Goal: Task Accomplishment & Management: Use online tool/utility

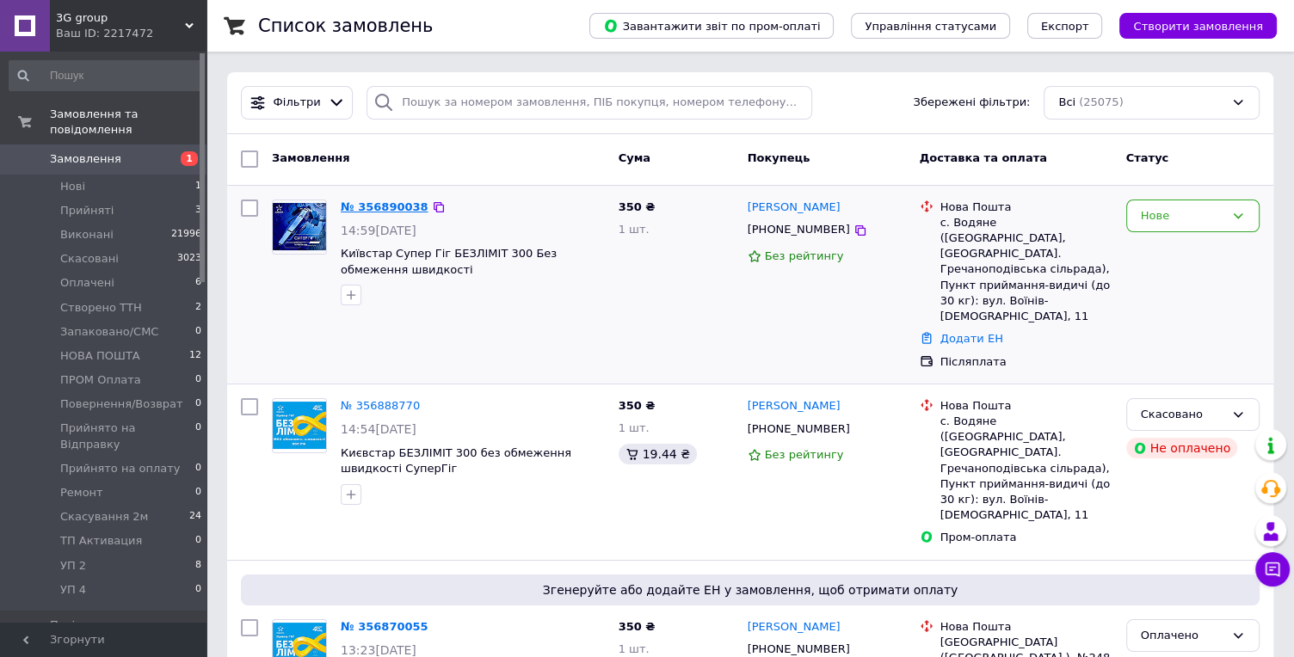
click at [398, 212] on link "№ 356890038" at bounding box center [385, 206] width 88 height 13
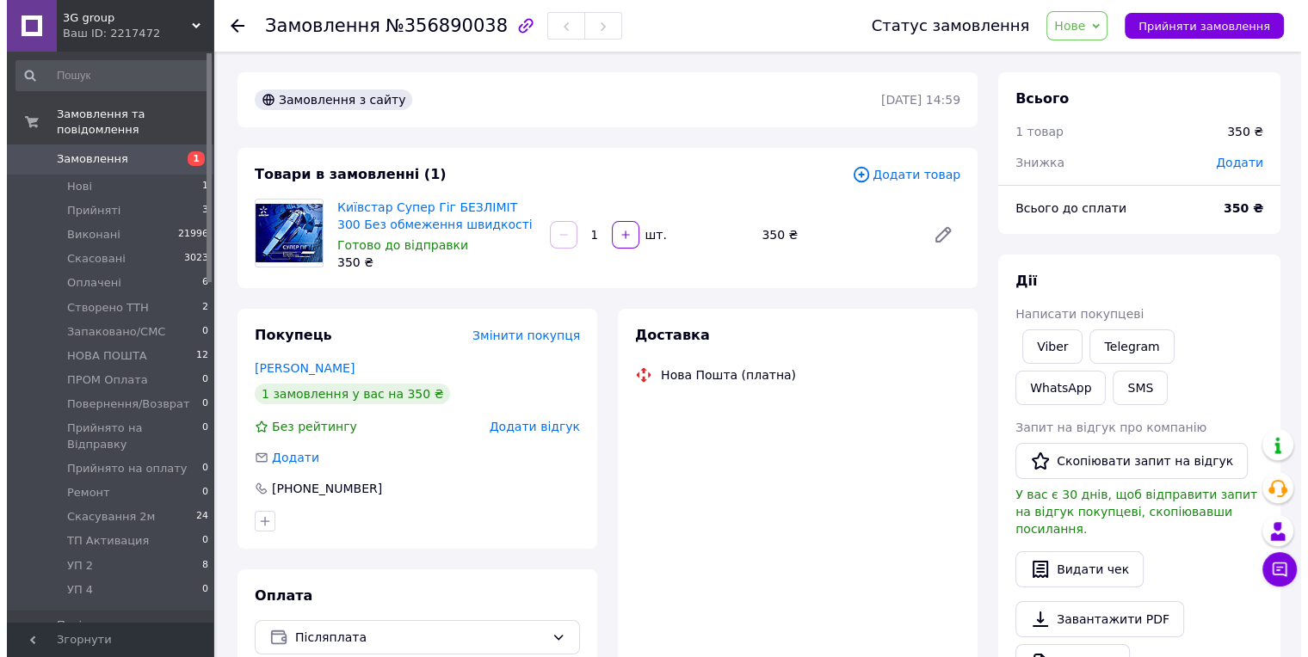
scroll to position [2, 0]
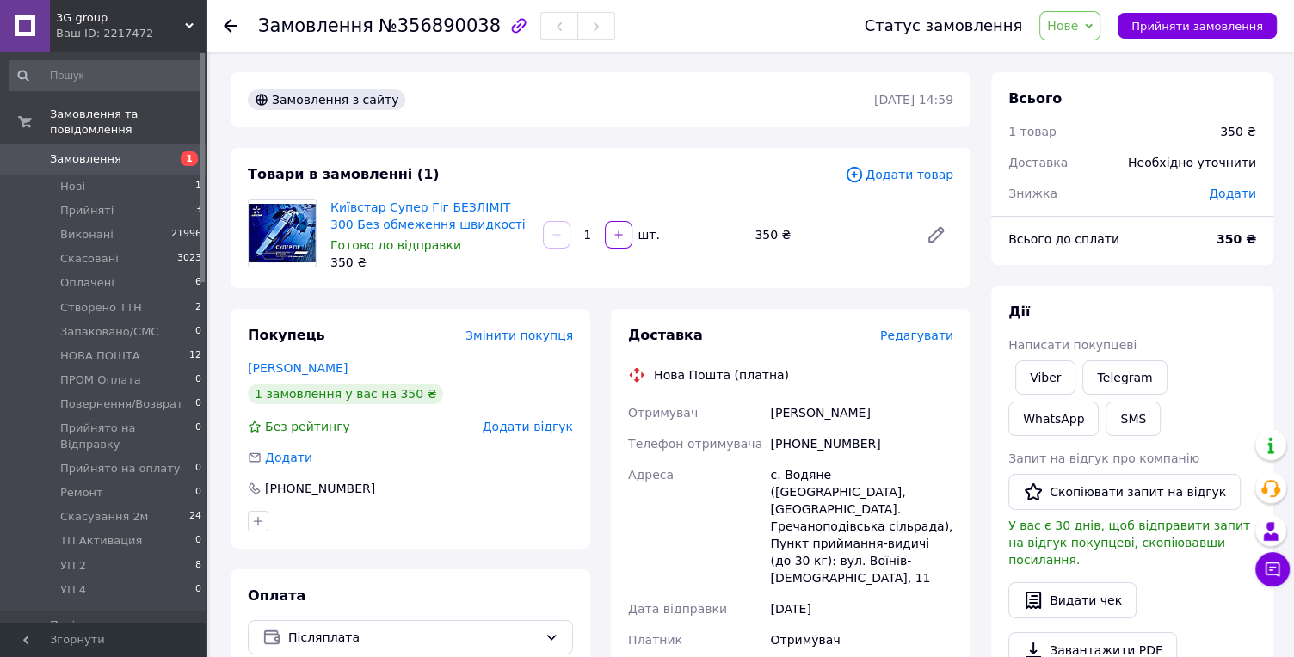
click at [902, 342] on span "Редагувати" at bounding box center [916, 336] width 73 height 14
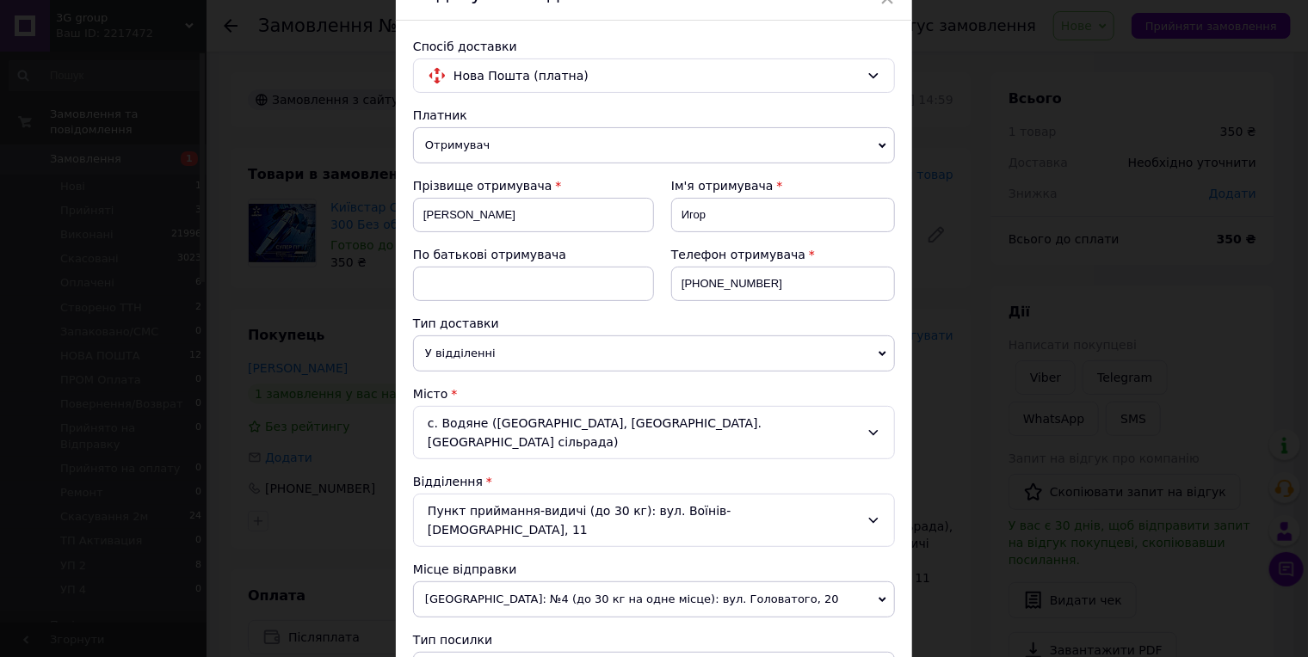
scroll to position [191, 0]
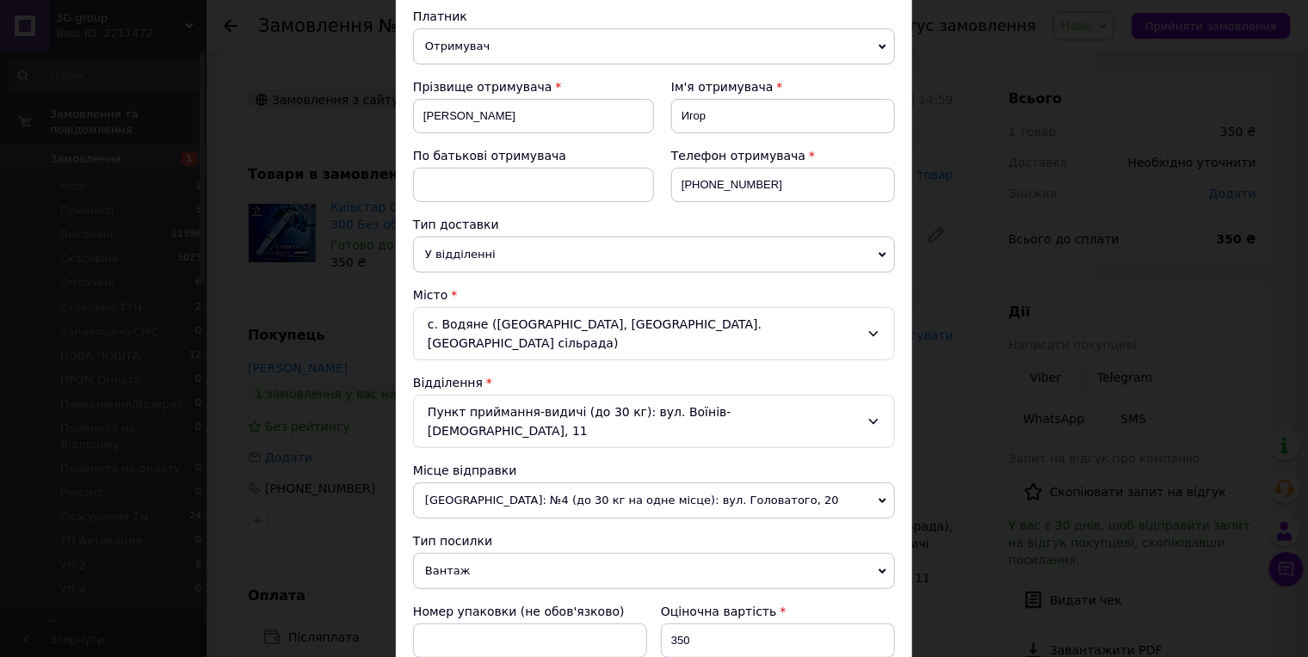
click at [495, 553] on span "Вантаж" at bounding box center [654, 571] width 482 height 36
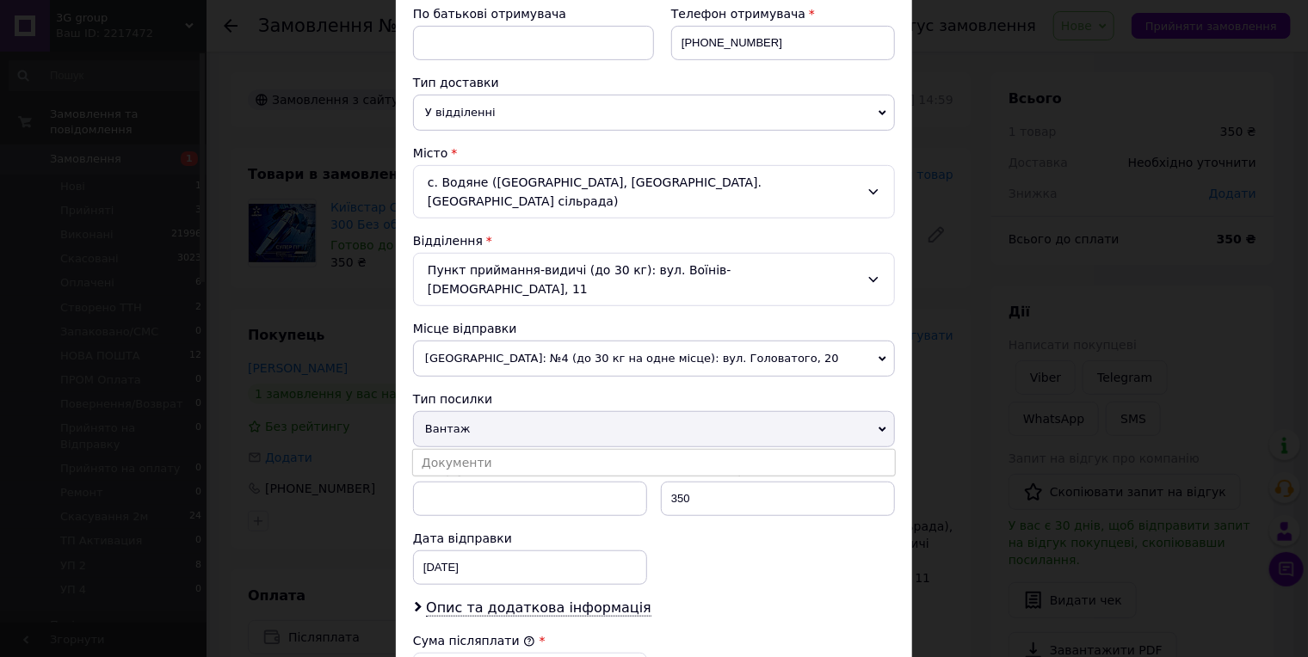
scroll to position [382, 0]
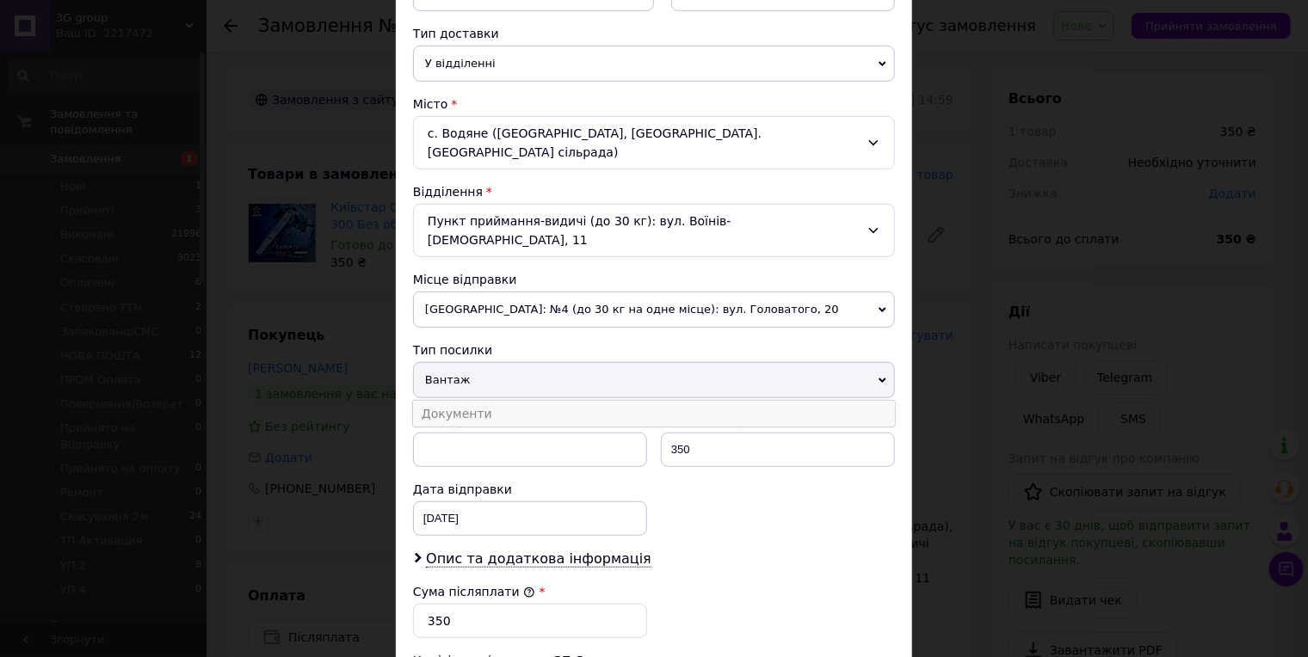
click at [478, 401] on li "Документи" at bounding box center [654, 414] width 482 height 26
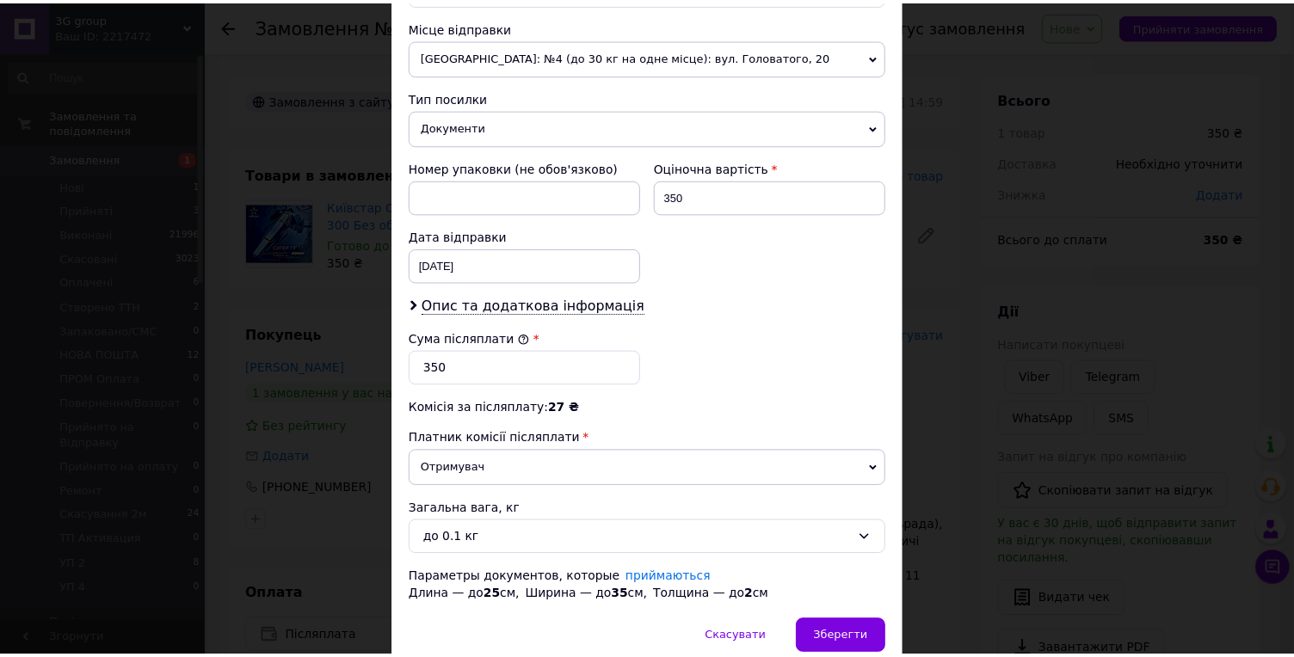
scroll to position [638, 0]
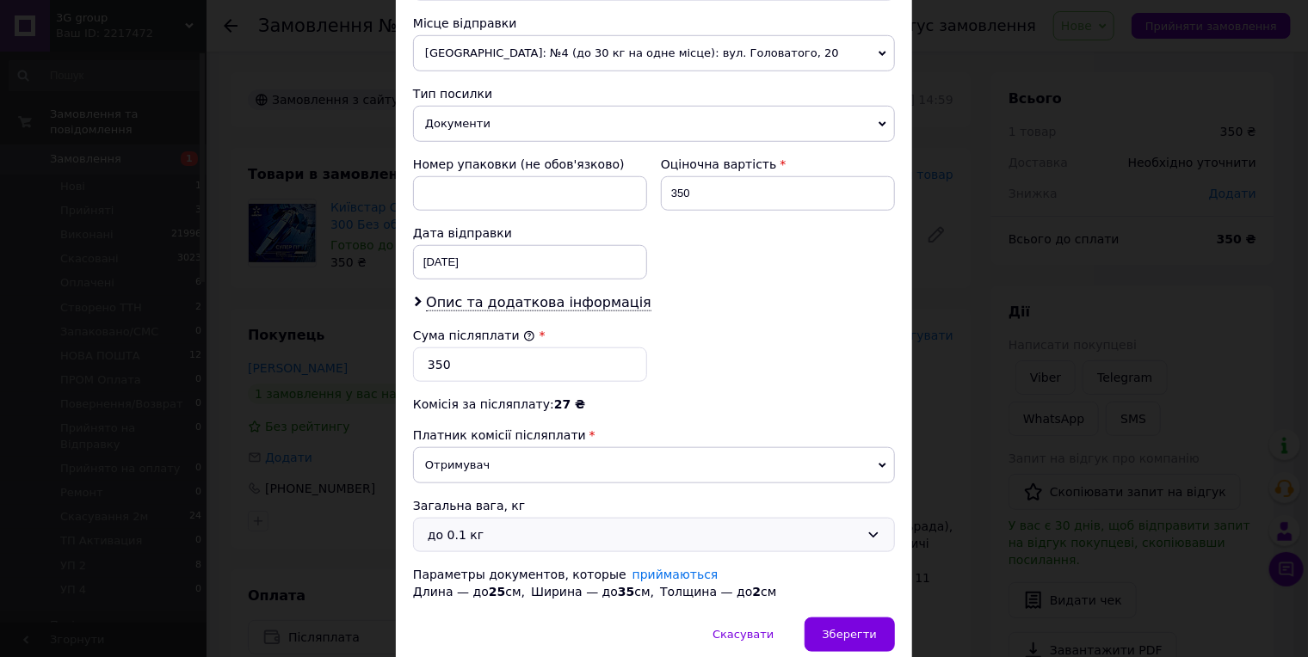
click at [492, 526] on div "до 0.1 кг" at bounding box center [644, 535] width 432 height 19
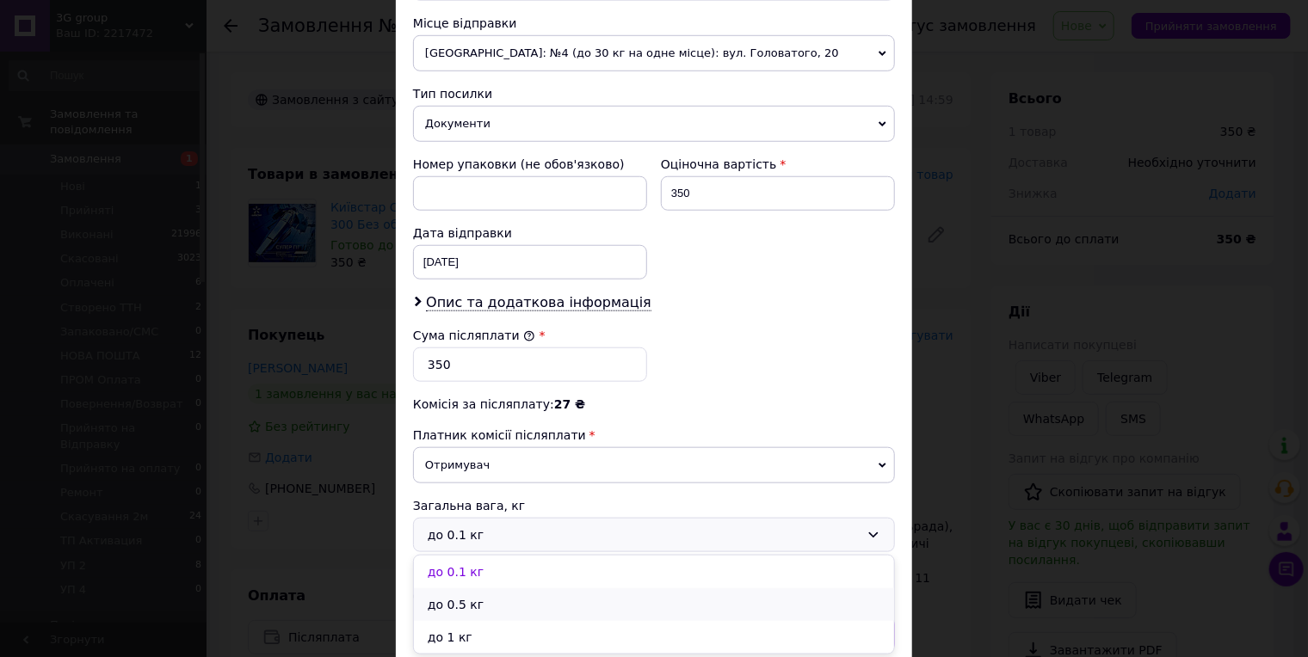
click at [461, 588] on li "до 0.5 кг" at bounding box center [654, 604] width 480 height 33
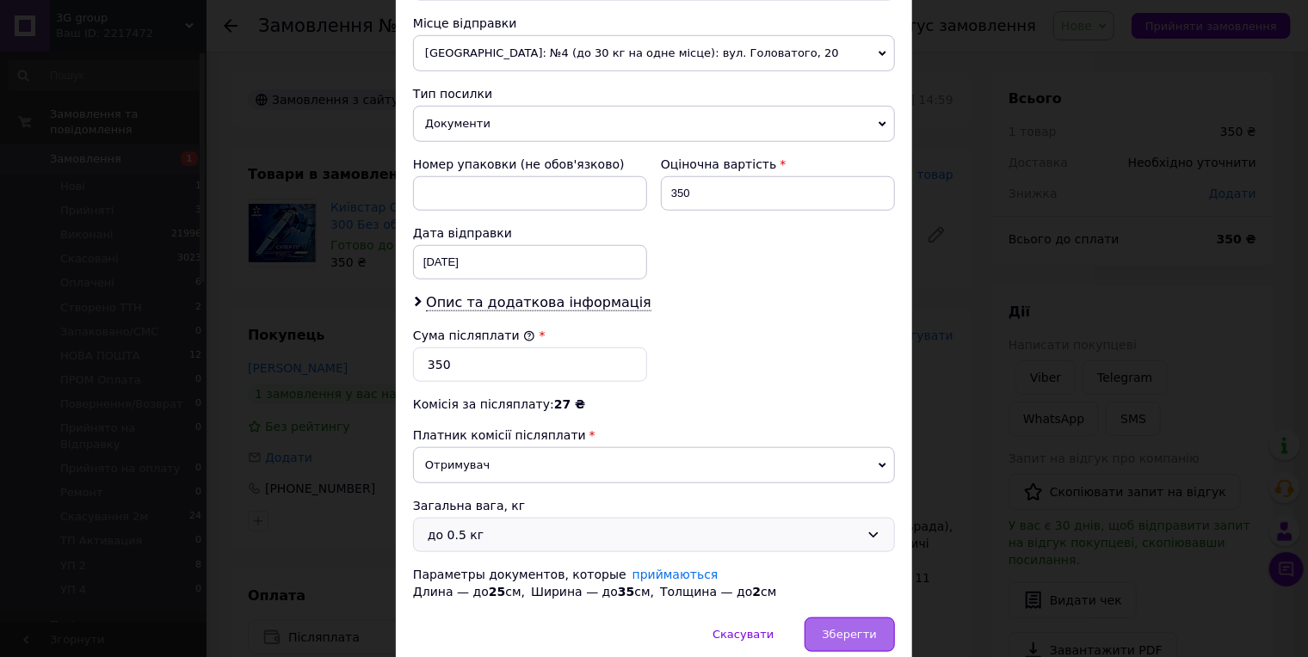
click at [842, 628] on span "Зберегти" at bounding box center [849, 634] width 54 height 13
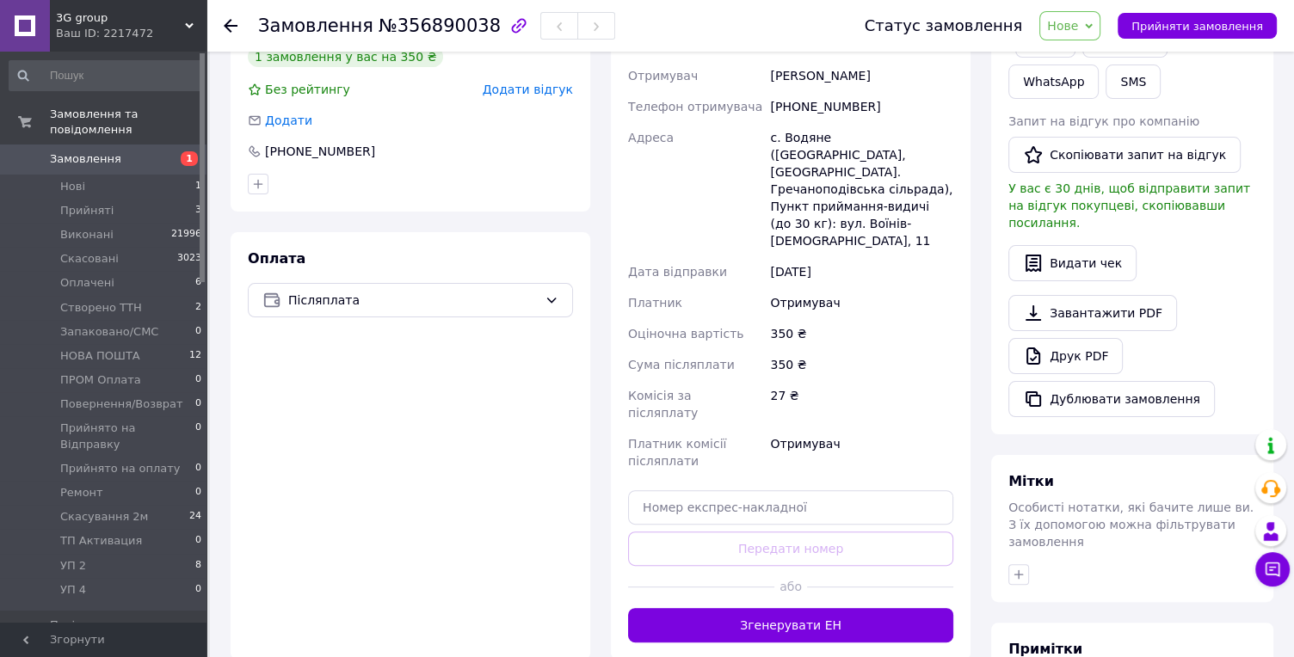
scroll to position [382, 0]
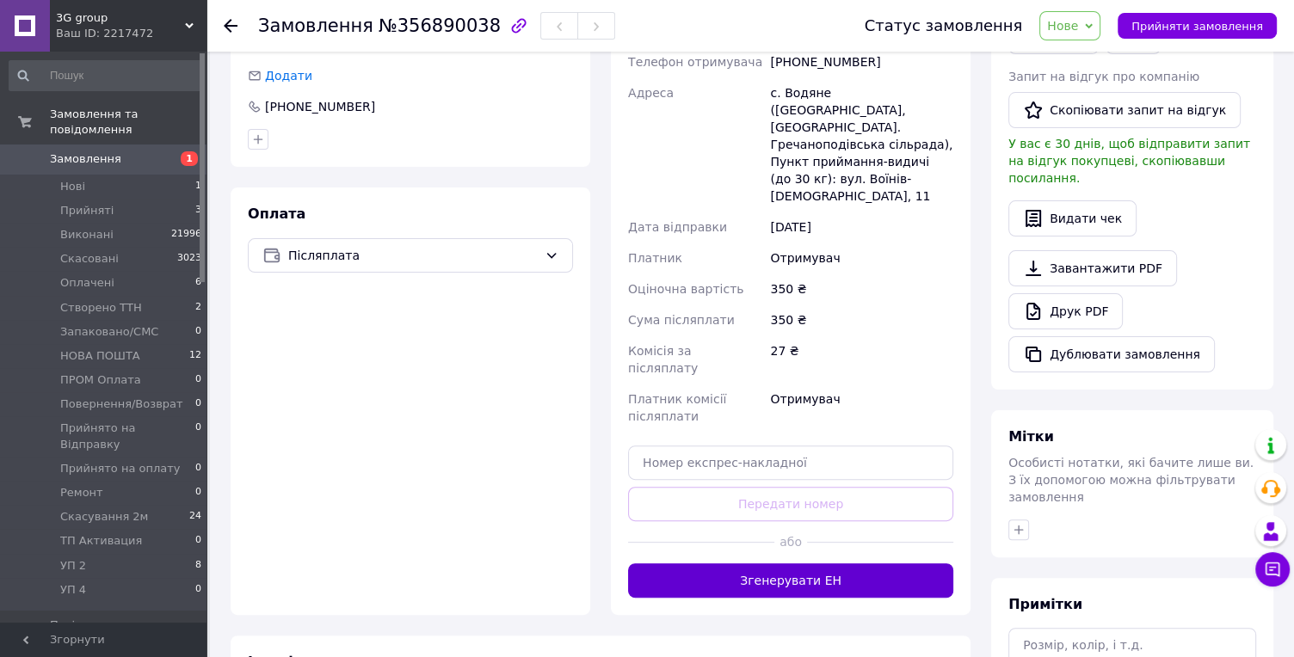
click at [782, 574] on button "Згенерувати ЕН" at bounding box center [790, 581] width 325 height 34
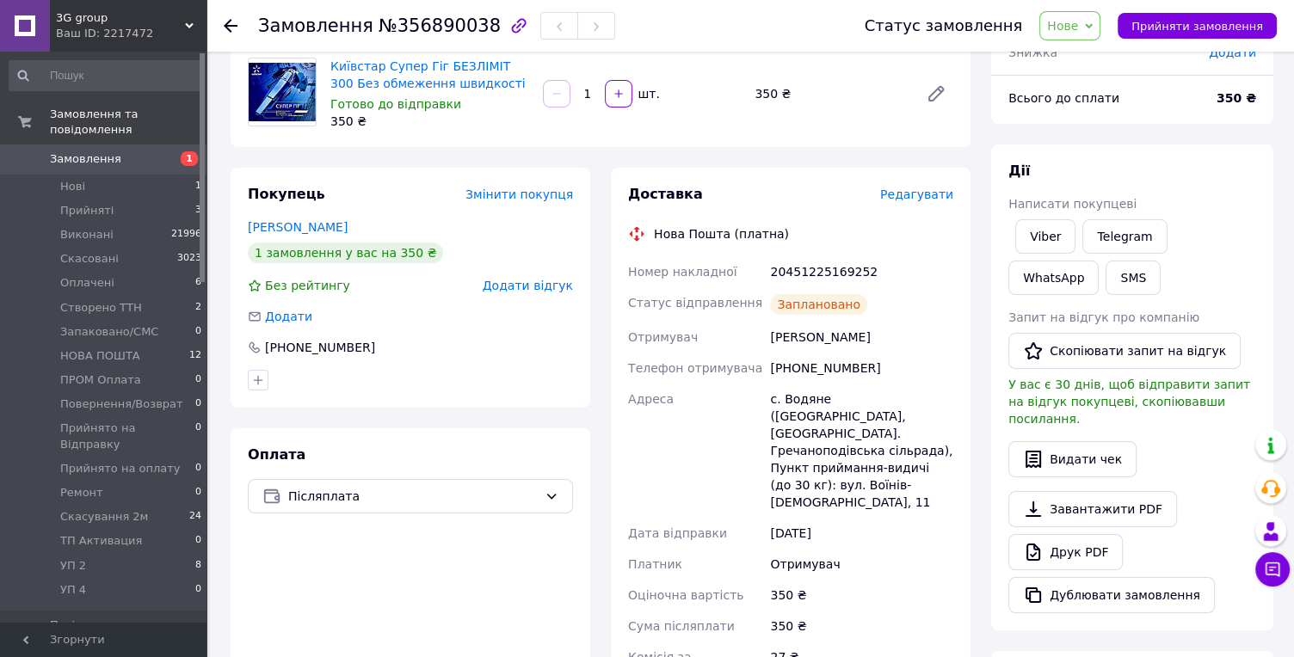
scroll to position [95, 0]
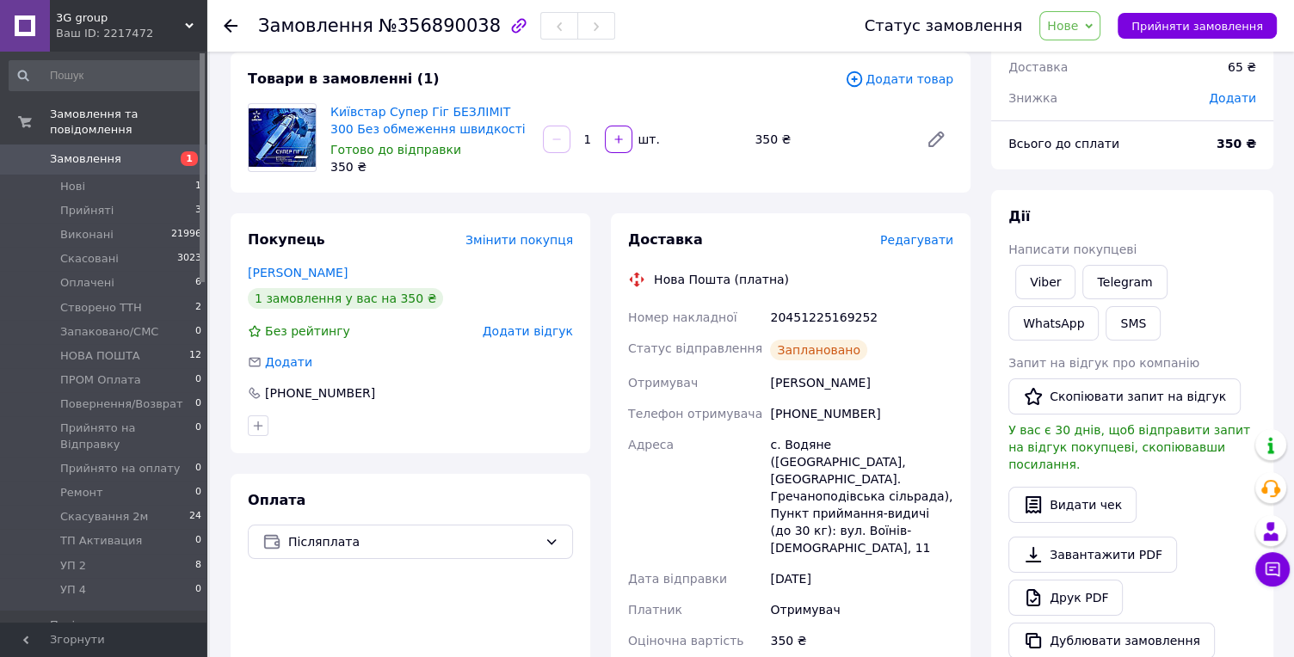
click at [1050, 28] on span "Нове" at bounding box center [1062, 26] width 31 height 14
click at [1051, 151] on li "Cтворено ТТН" at bounding box center [1118, 164] width 156 height 26
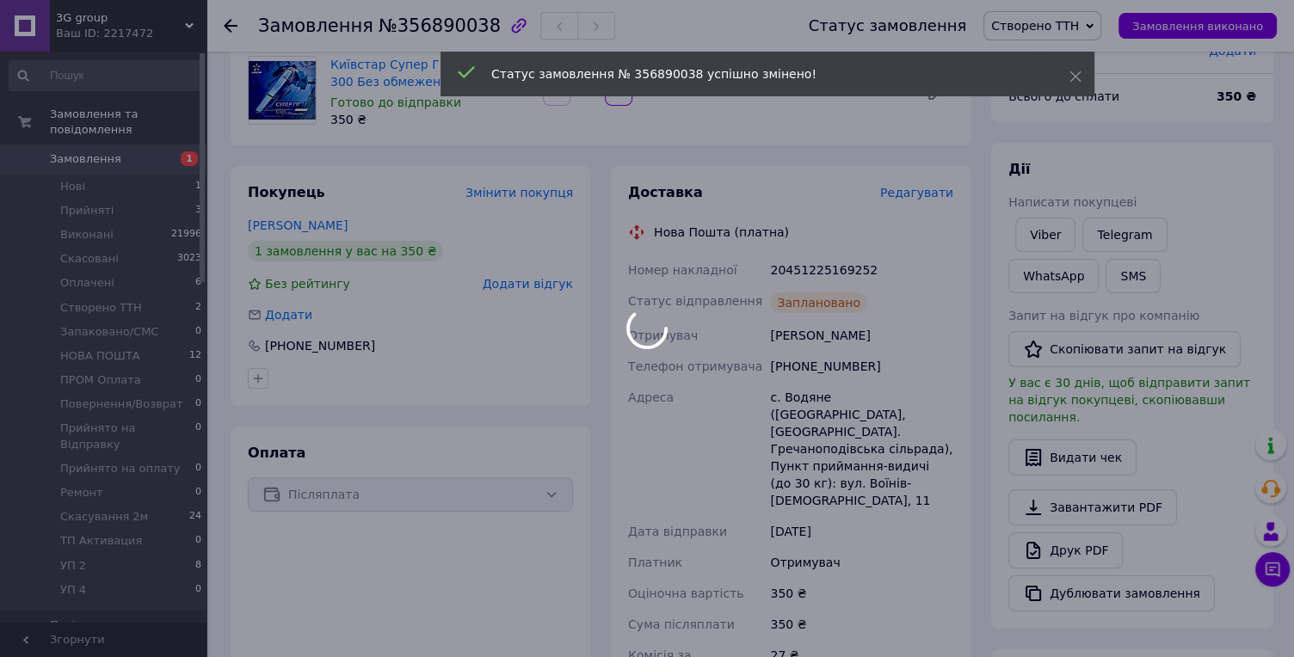
scroll to position [191, 0]
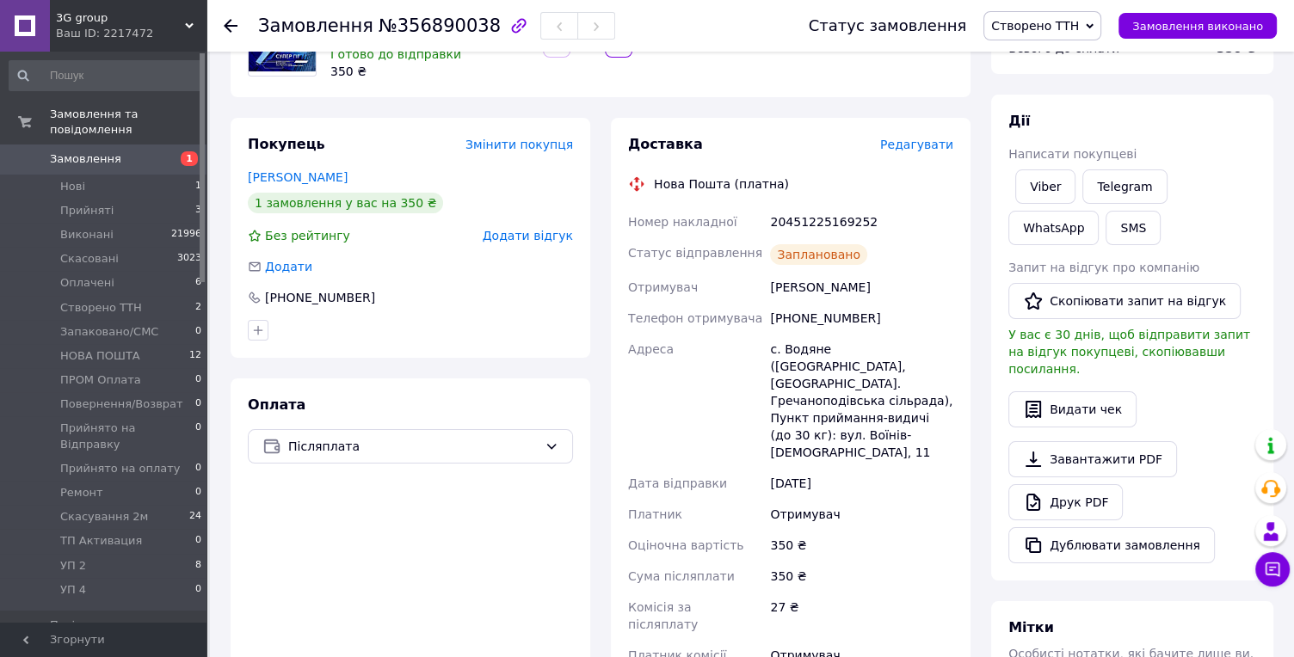
drag, startPoint x: 651, startPoint y: 189, endPoint x: 865, endPoint y: 501, distance: 378.0
click at [865, 501] on div "Доставка Редагувати Нова Пошта (платна) Номер накладної 20451225169252 Статус в…" at bounding box center [790, 451] width 325 height 632
copy div "Нова Пошта (платна) Номер накладної 20451225169252 Статус відправлення Запланов…"
click at [1052, 169] on link "Viber" at bounding box center [1045, 186] width 60 height 34
click at [1041, 169] on link "Viber" at bounding box center [1045, 186] width 60 height 34
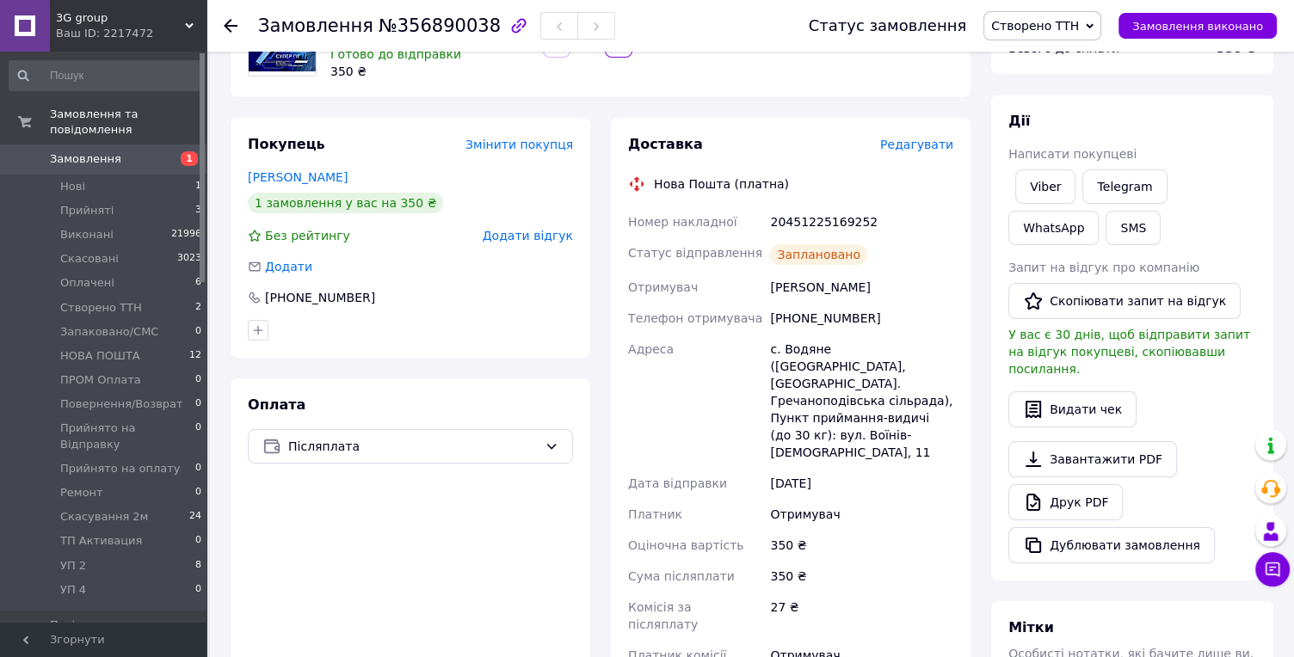
click at [228, 25] on use at bounding box center [231, 26] width 14 height 14
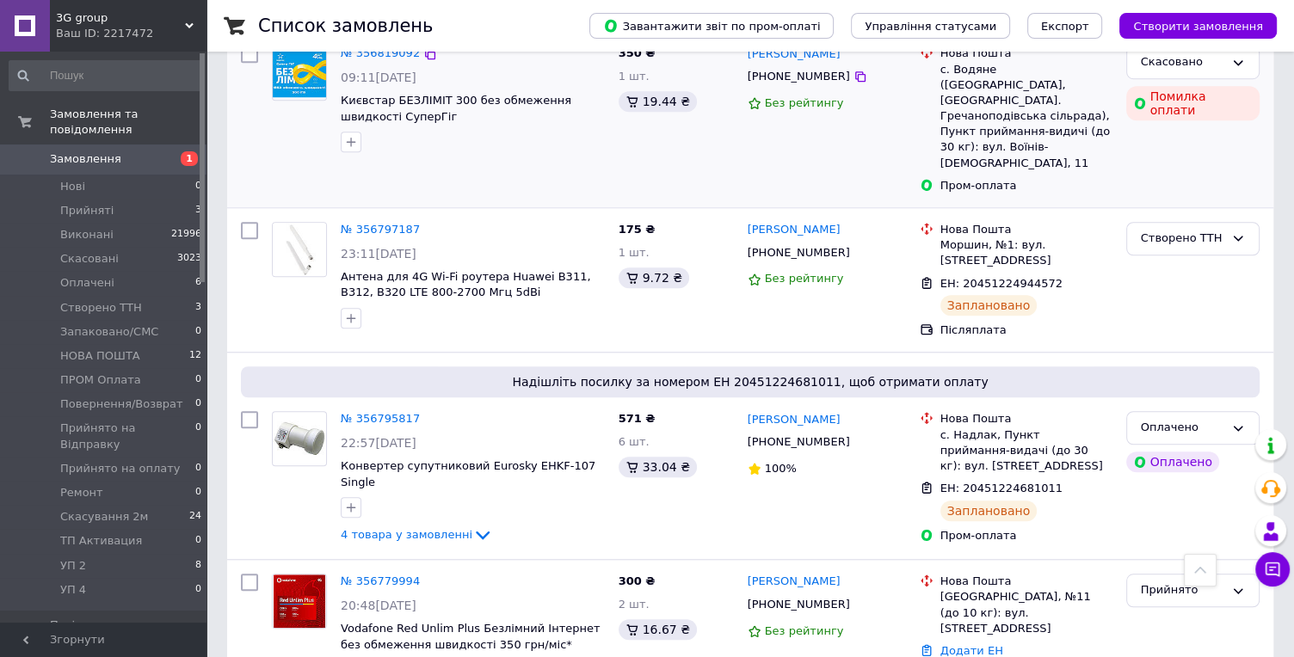
scroll to position [1242, 0]
